Goal: Task Accomplishment & Management: Use online tool/utility

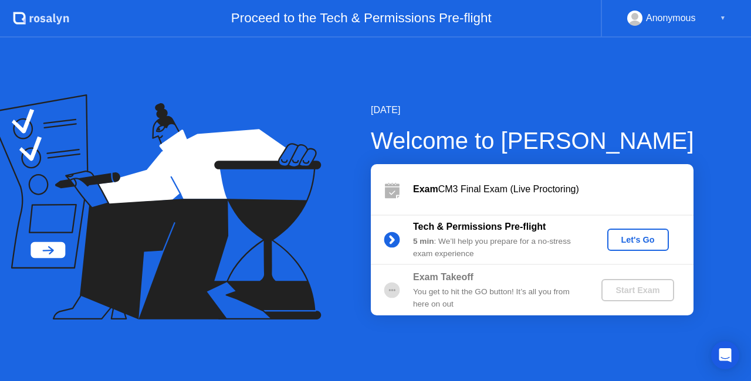
click at [626, 235] on div "Let's Go" at bounding box center [638, 239] width 52 height 9
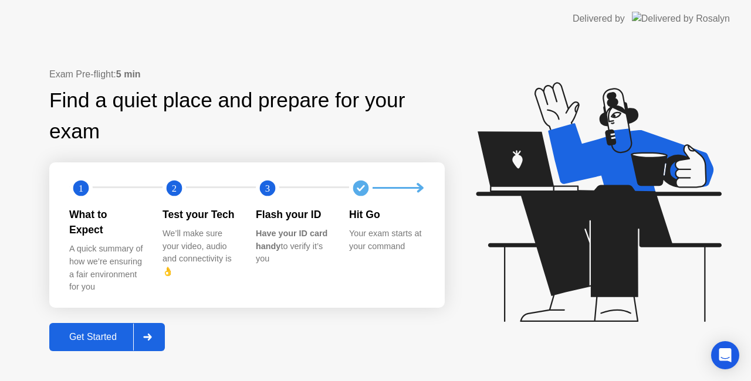
click at [98, 332] on div "Get Started" at bounding box center [93, 337] width 80 height 11
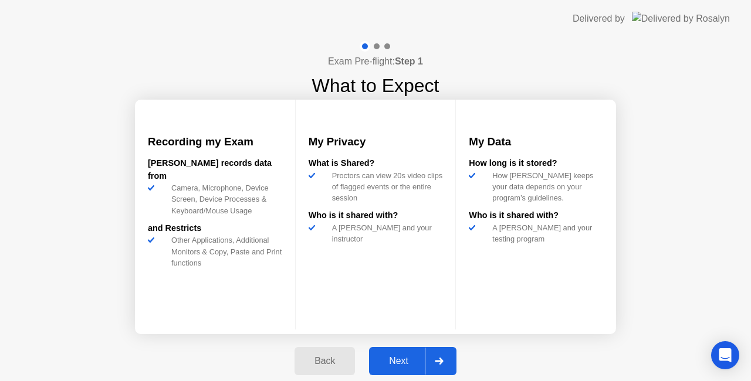
click at [408, 366] on div "Next" at bounding box center [398, 361] width 52 height 11
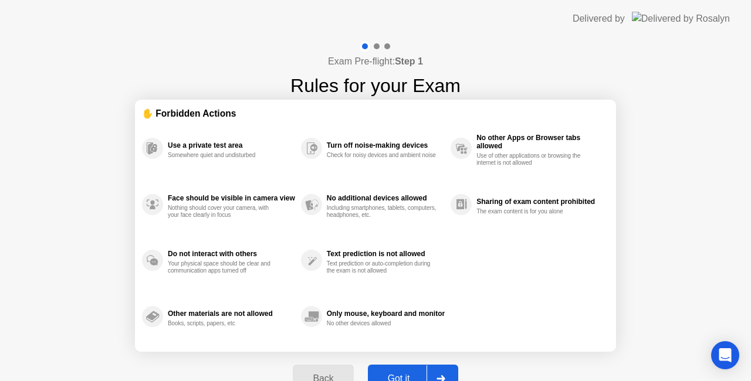
click at [407, 369] on button "Got it" at bounding box center [413, 379] width 90 height 28
select select "**********"
select select "*******"
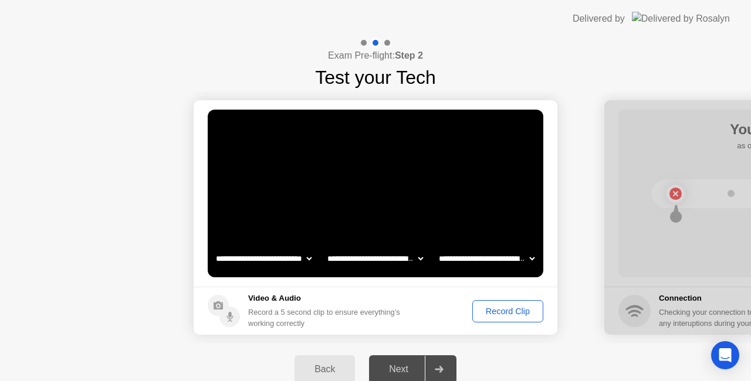
click at [485, 307] on div "Record Clip" at bounding box center [507, 311] width 63 height 9
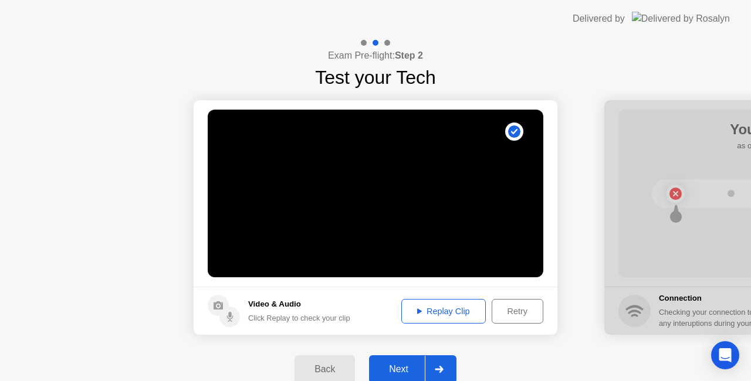
click at [389, 358] on button "Next" at bounding box center [412, 369] width 87 height 28
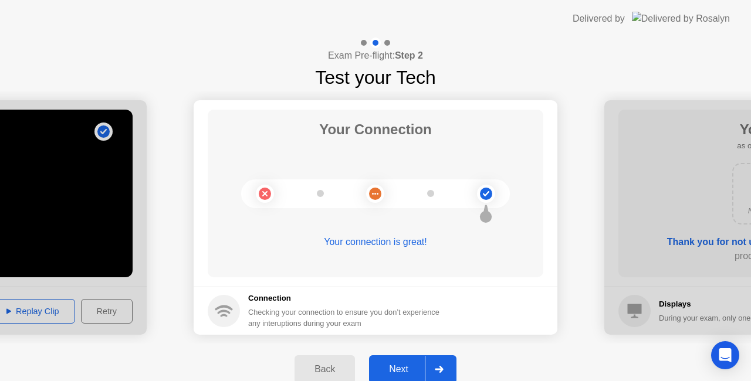
click at [391, 364] on div "Next" at bounding box center [398, 369] width 52 height 11
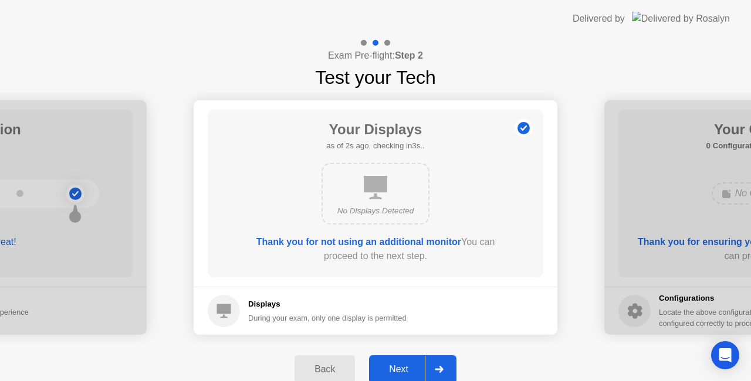
click at [391, 364] on div "Next" at bounding box center [398, 369] width 52 height 11
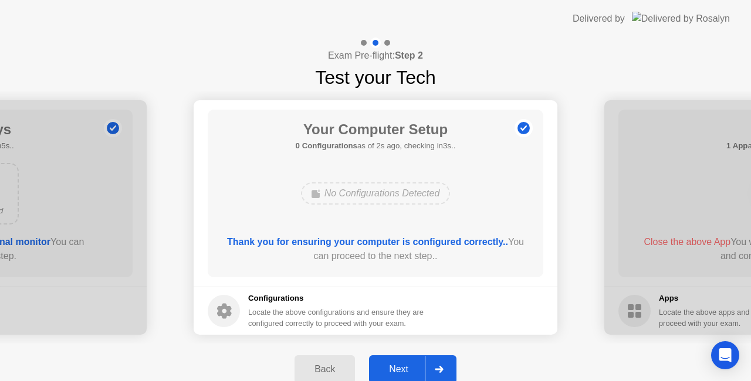
click at [391, 364] on div "Next" at bounding box center [398, 369] width 52 height 11
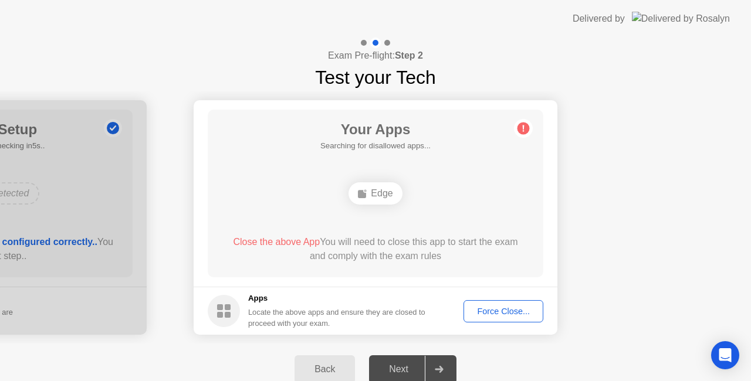
click at [402, 294] on h5 "Apps" at bounding box center [337, 299] width 178 height 12
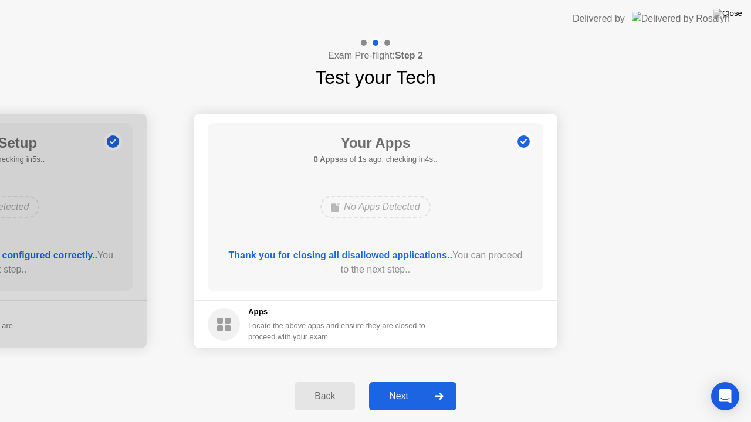
click at [388, 381] on div "Next" at bounding box center [398, 396] width 52 height 11
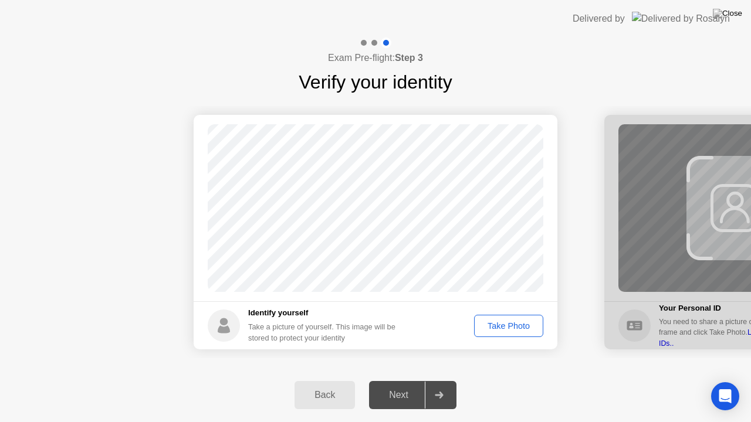
click at [498, 330] on div "Take Photo" at bounding box center [508, 325] width 61 height 9
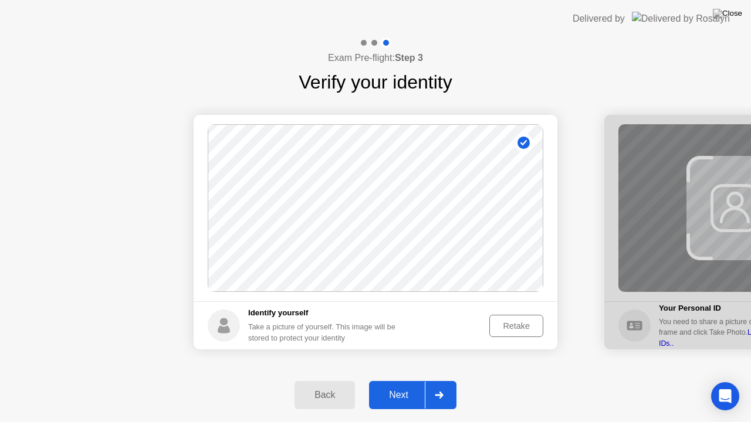
click at [498, 330] on div "Retake" at bounding box center [516, 325] width 46 height 9
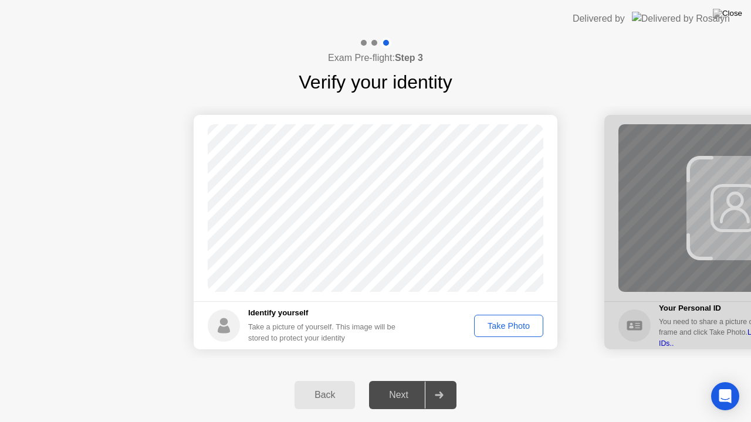
click at [498, 330] on div "Take Photo" at bounding box center [508, 325] width 61 height 9
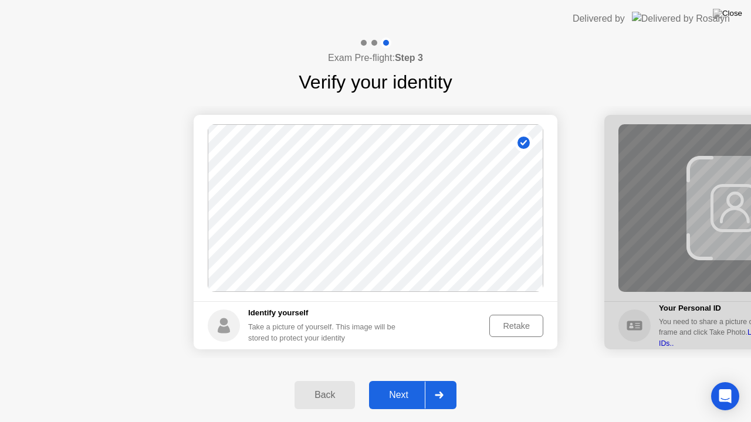
click at [405, 381] on div "Next" at bounding box center [398, 395] width 52 height 11
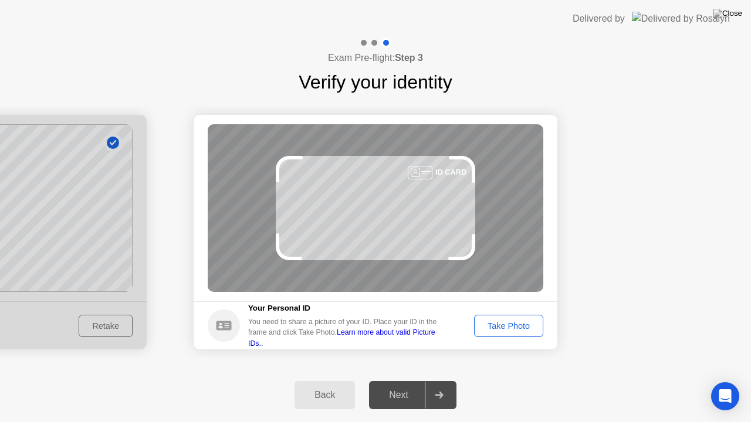
click at [504, 324] on div "Take Photo" at bounding box center [508, 325] width 61 height 9
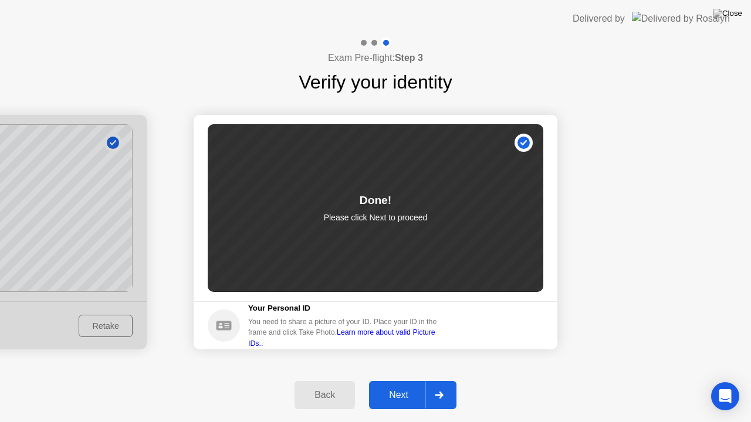
click at [399, 381] on div "Next" at bounding box center [398, 395] width 52 height 11
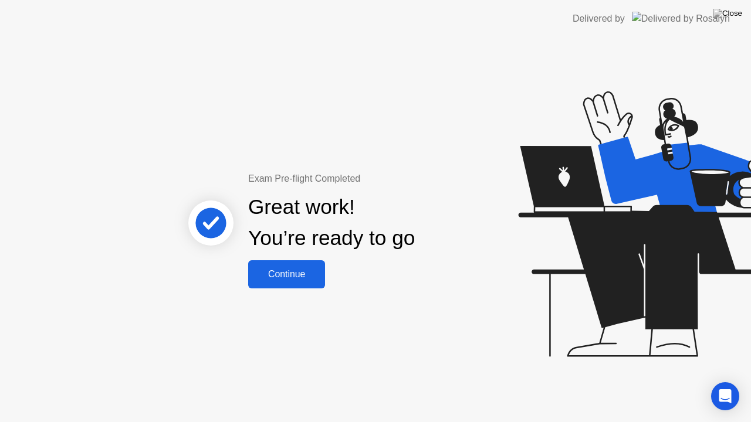
click at [301, 274] on div "Continue" at bounding box center [287, 274] width 70 height 11
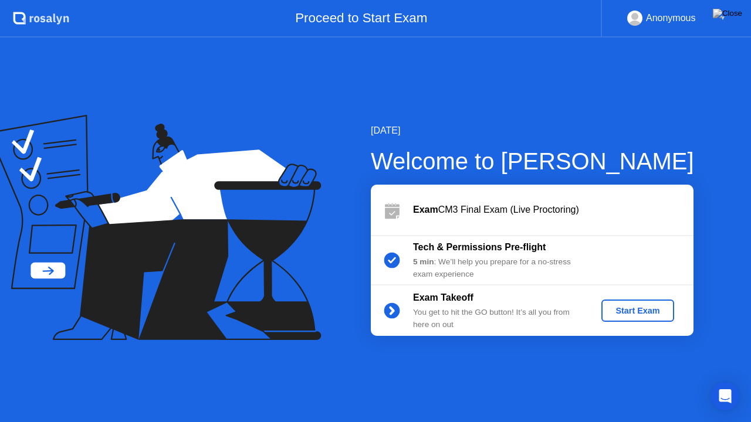
click at [632, 310] on div "Start Exam" at bounding box center [637, 310] width 63 height 9
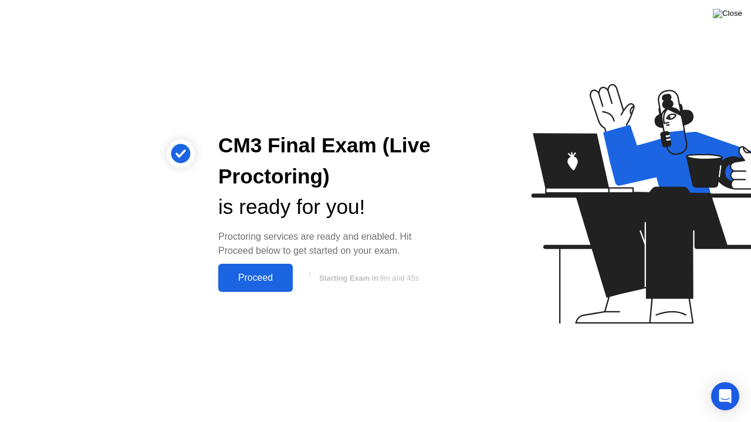
click at [735, 15] on img at bounding box center [726, 13] width 29 height 9
